Goal: Transaction & Acquisition: Purchase product/service

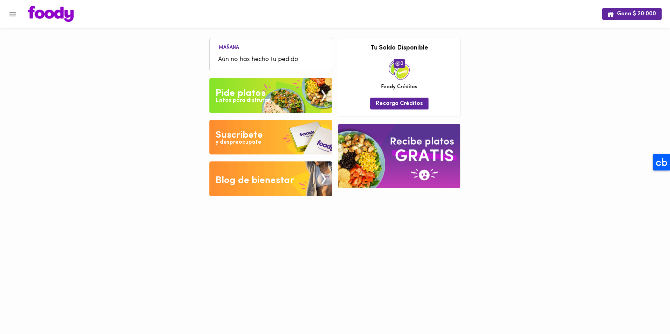
click at [229, 98] on div "Listos para disfrutar" at bounding box center [243, 101] width 54 height 8
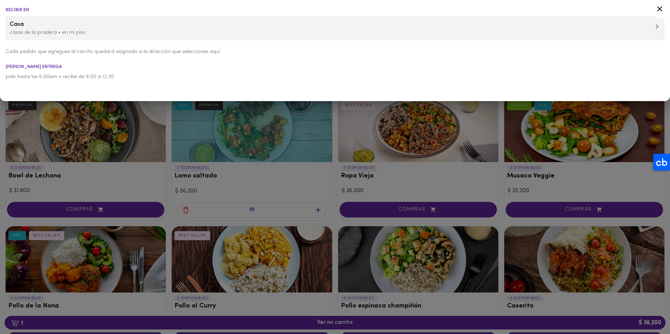
click at [289, 275] on div at bounding box center [335, 167] width 670 height 334
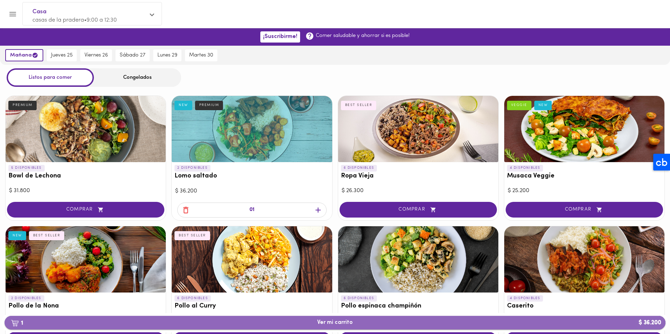
click at [311, 323] on span "1 Ver mi carrito $ 36.200" at bounding box center [335, 323] width 650 height 7
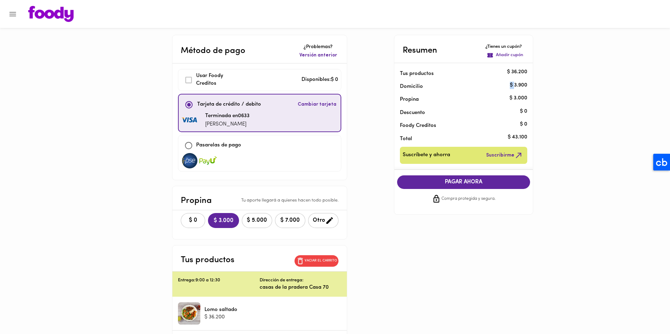
drag, startPoint x: 515, startPoint y: 83, endPoint x: 529, endPoint y: 85, distance: 14.8
click at [530, 85] on li "Domicilio $ 3.900" at bounding box center [463, 85] width 139 height 13
drag, startPoint x: 514, startPoint y: 98, endPoint x: 532, endPoint y: 99, distance: 17.8
click at [532, 99] on li "Propina $ 3.000" at bounding box center [463, 98] width 139 height 13
click at [524, 96] on p "$ 3.000" at bounding box center [518, 98] width 18 height 7
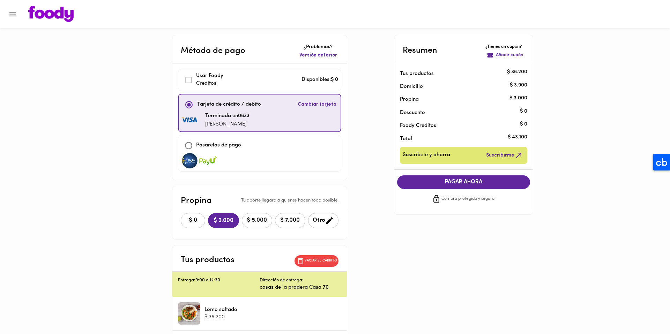
drag, startPoint x: 528, startPoint y: 97, endPoint x: 477, endPoint y: 97, distance: 50.6
click at [477, 97] on div "Propina" at bounding box center [463, 98] width 139 height 13
click at [518, 97] on p "$ 3.000" at bounding box center [518, 98] width 18 height 7
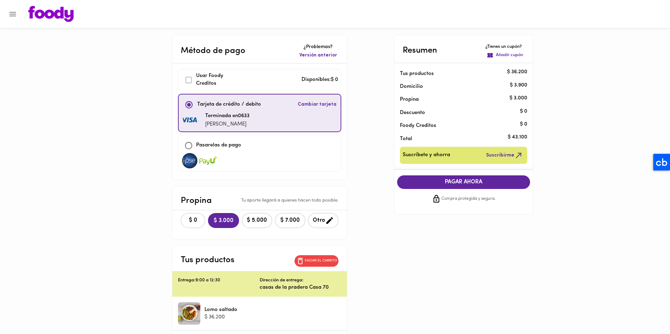
click at [525, 71] on p "$ 36.200" at bounding box center [517, 72] width 20 height 7
click at [521, 96] on p "$ 3.000" at bounding box center [518, 98] width 18 height 7
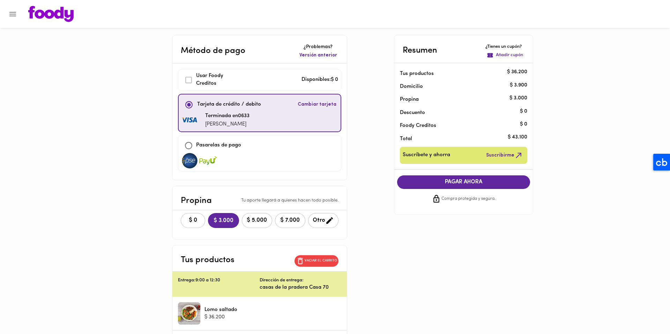
click at [511, 83] on p "$ 3.900" at bounding box center [518, 85] width 17 height 7
drag, startPoint x: 509, startPoint y: 83, endPoint x: 527, endPoint y: 84, distance: 18.2
click at [527, 84] on li "Domicilio $ 3.900" at bounding box center [463, 85] width 139 height 13
click at [579, 136] on main "Método de pago ¿Problemas? Versión anterior Usar [PERSON_NAME] Creditos Disponi…" at bounding box center [335, 204] width 670 height 339
click at [510, 56] on p "Añadir cupón" at bounding box center [509, 55] width 27 height 7
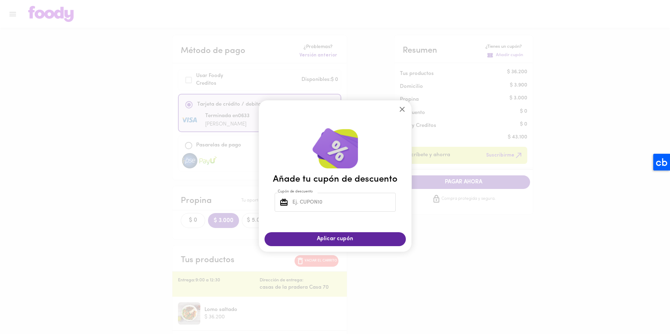
click at [312, 198] on input "Cupón de descuento" at bounding box center [343, 202] width 105 height 19
type input "TODOSCOMEMOS"
click at [321, 241] on span "Aplicar cupón" at bounding box center [334, 239] width 127 height 7
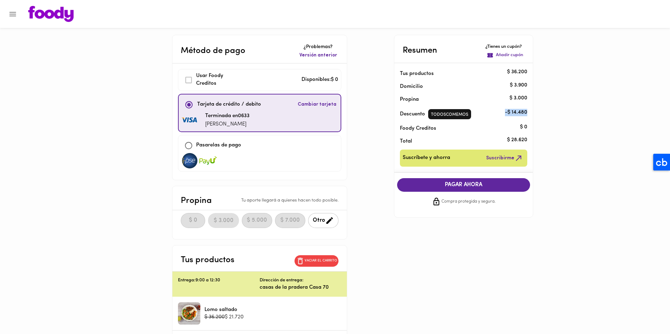
drag, startPoint x: 506, startPoint y: 113, endPoint x: 526, endPoint y: 113, distance: 19.5
click at [526, 113] on p "- $ 14.480" at bounding box center [516, 112] width 22 height 7
click at [518, 113] on p "- $ 14.480" at bounding box center [516, 112] width 22 height 7
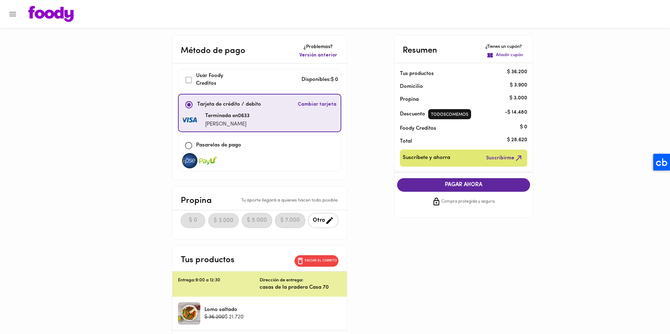
click at [613, 144] on main "Método de pago ¿Problemas? Versión anterior Usar [PERSON_NAME] Creditos Disponi…" at bounding box center [335, 204] width 670 height 339
